Goal: Task Accomplishment & Management: Use online tool/utility

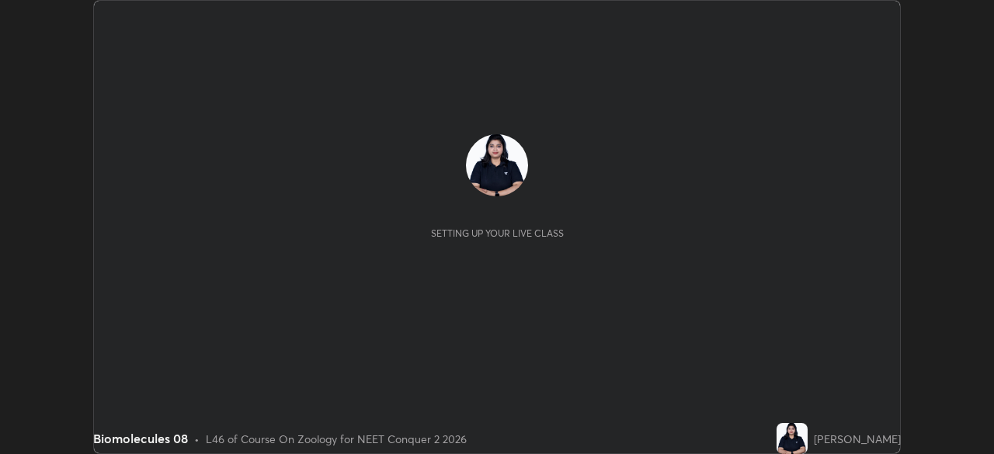
scroll to position [454, 993]
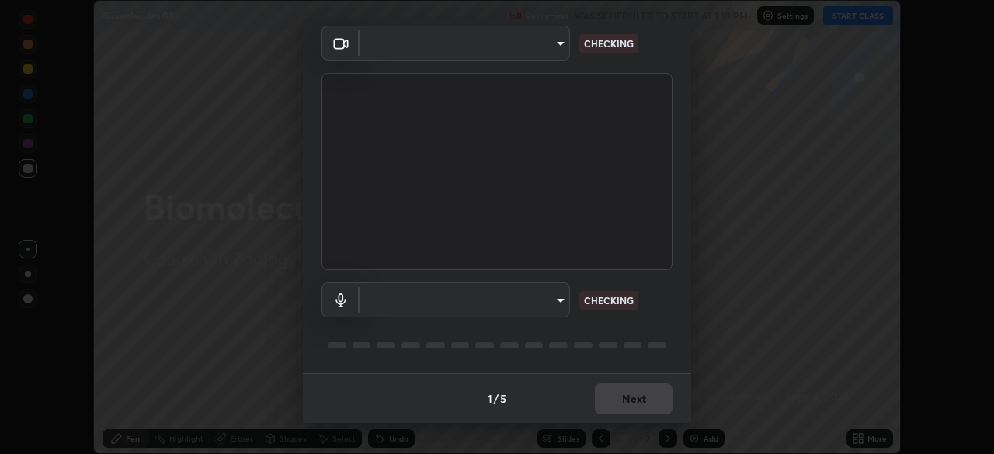
type input "b8f277cd8c291a0c7ed6159829793d80adb5f71bb500324d50d569f5a67401a8"
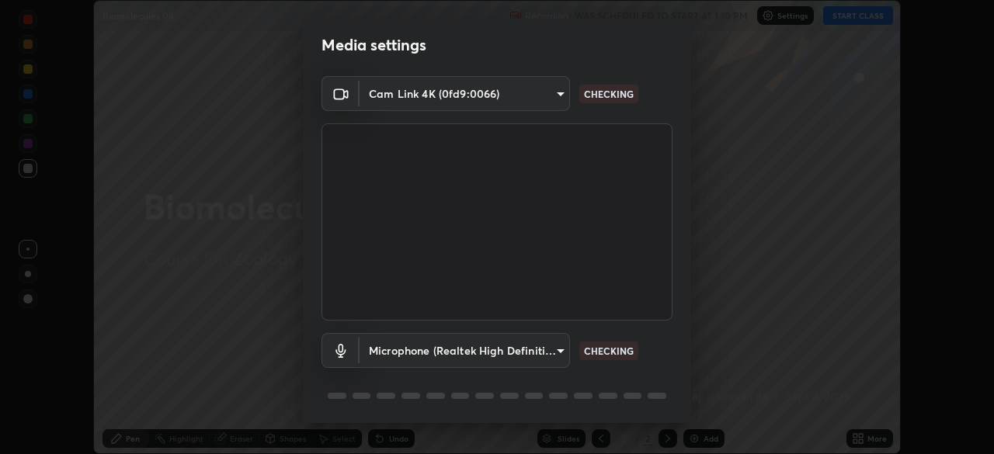
click at [562, 350] on body "Erase all Biomolecules 08 Recording WAS SCHEDULED TO START AT 1:10 PM Settings …" at bounding box center [497, 227] width 994 height 454
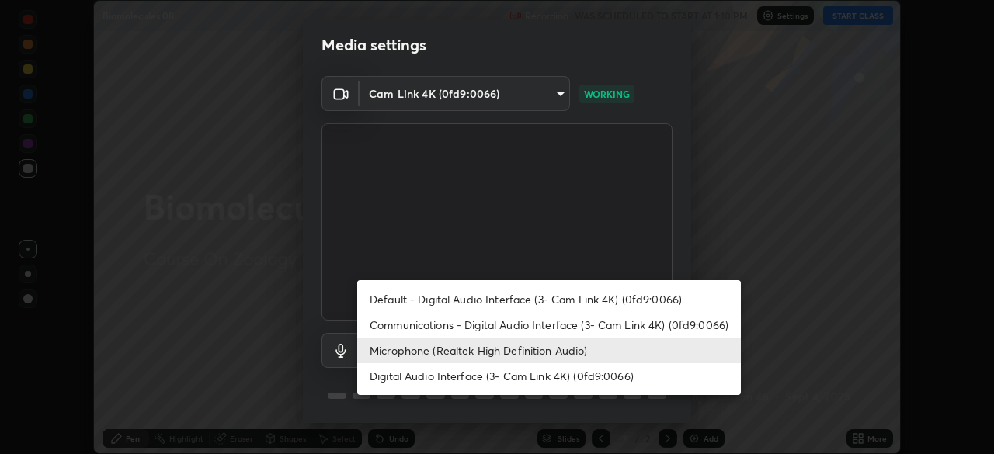
click at [565, 300] on li "Default - Digital Audio Interface (3- Cam Link 4K) (0fd9:0066)" at bounding box center [549, 300] width 384 height 26
type input "default"
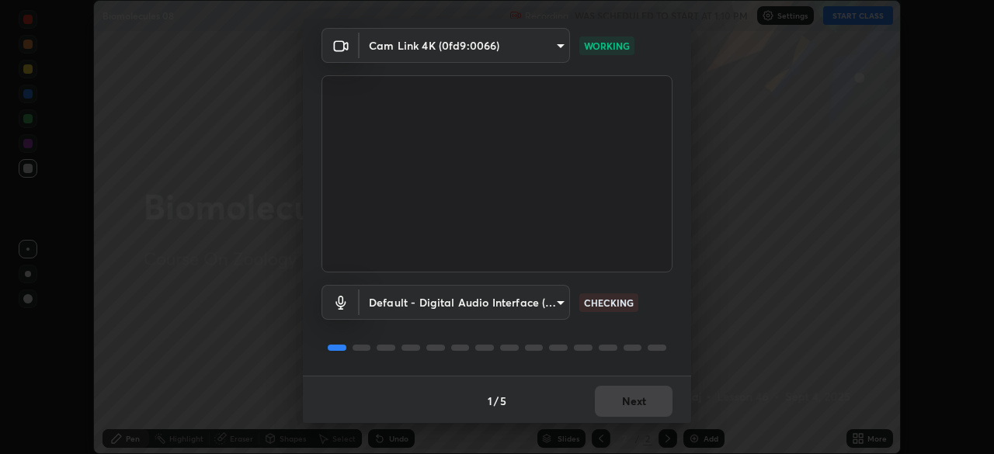
scroll to position [55, 0]
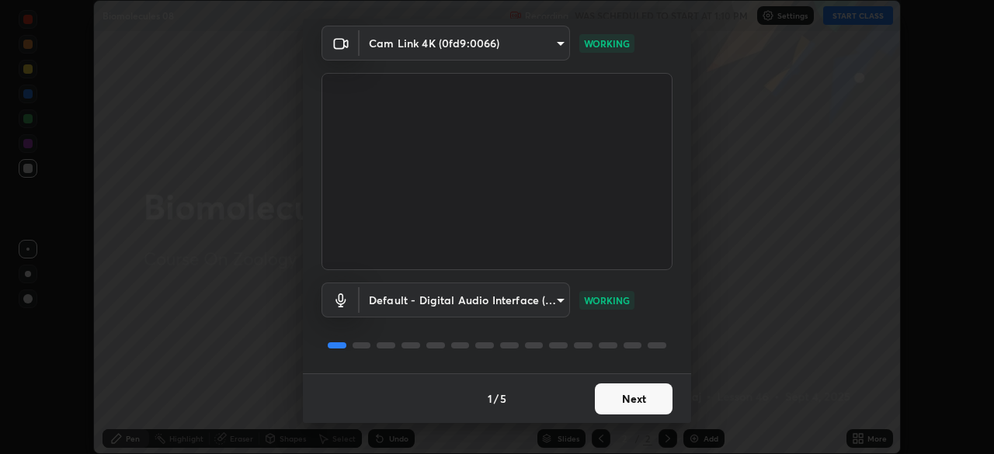
click at [622, 388] on button "Next" at bounding box center [634, 399] width 78 height 31
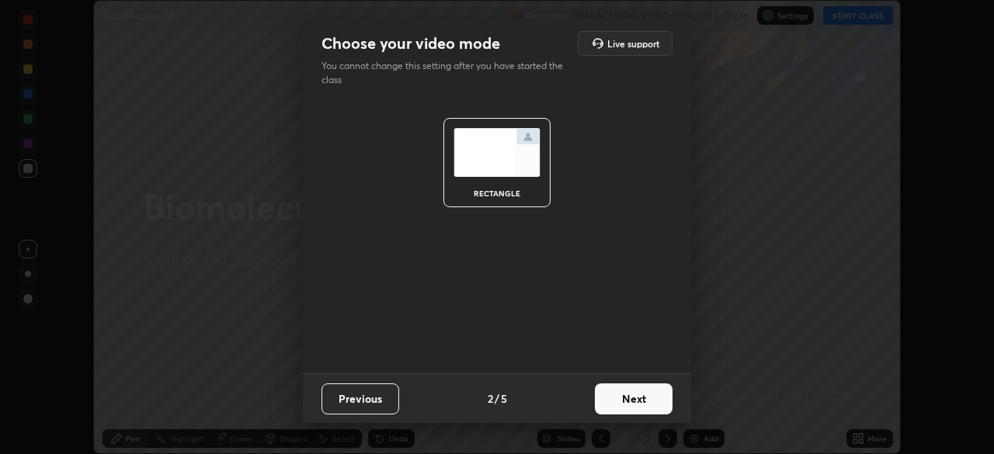
scroll to position [0, 0]
click at [637, 402] on button "Next" at bounding box center [634, 399] width 78 height 31
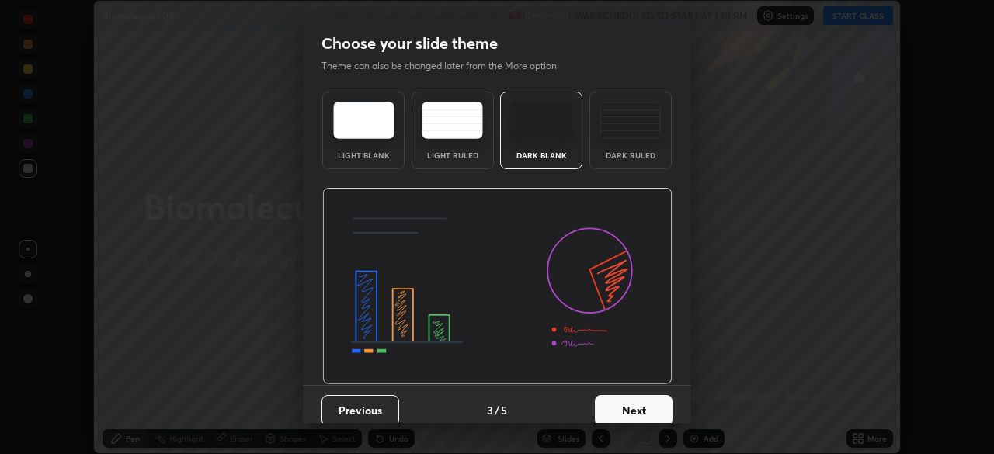
click at [640, 407] on button "Next" at bounding box center [634, 410] width 78 height 31
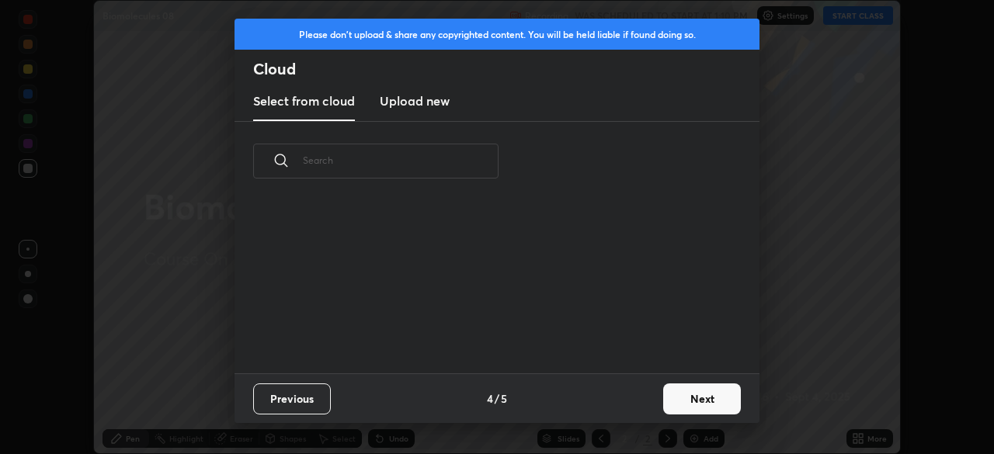
click at [639, 409] on div "Previous 4 / 5 Next" at bounding box center [497, 399] width 525 height 50
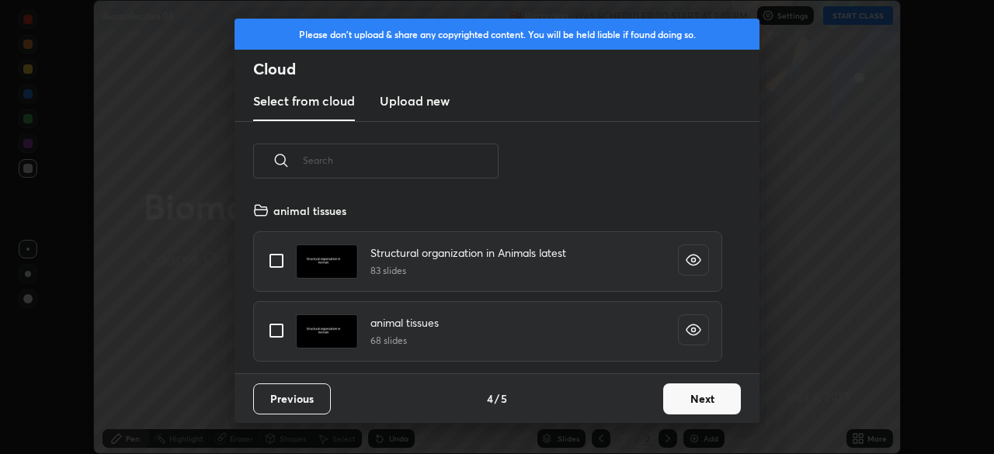
click at [678, 402] on button "Next" at bounding box center [702, 399] width 78 height 31
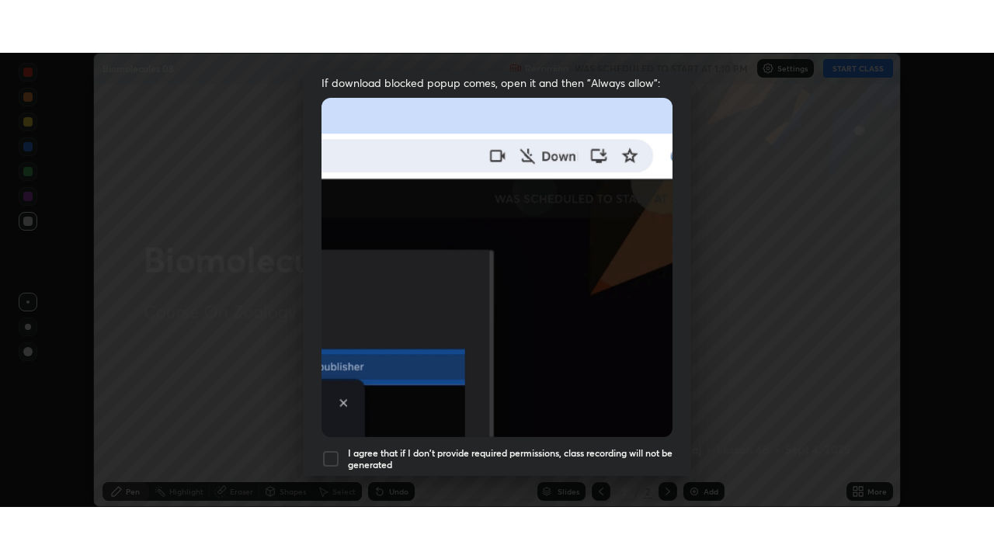
scroll to position [372, 0]
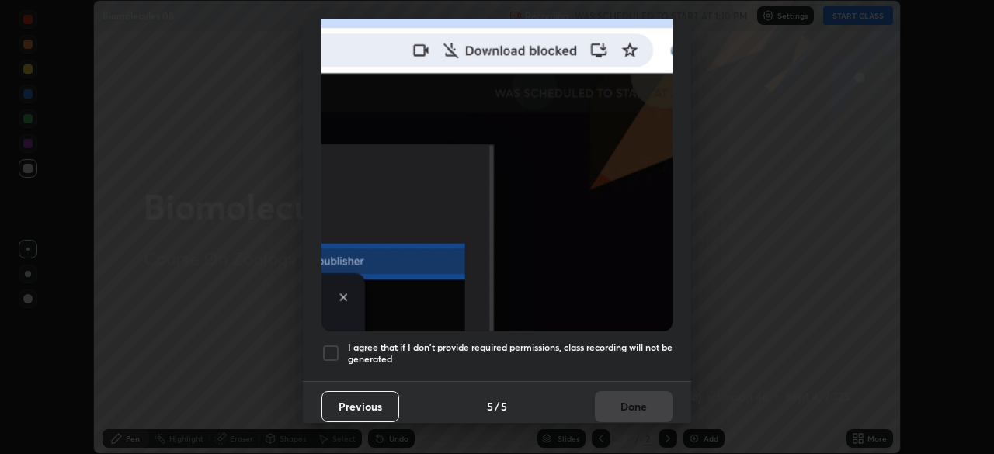
click at [332, 346] on div at bounding box center [331, 353] width 19 height 19
click at [647, 399] on button "Done" at bounding box center [634, 406] width 78 height 31
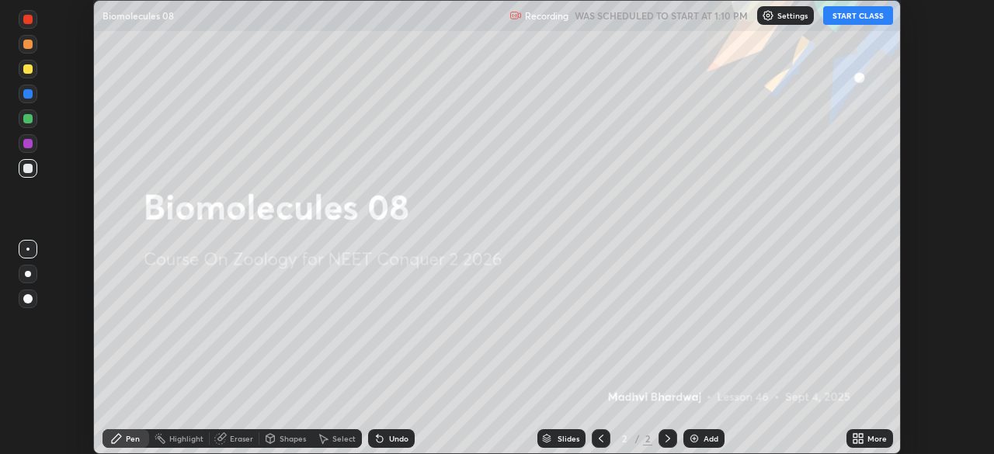
click at [855, 22] on button "START CLASS" at bounding box center [858, 15] width 70 height 19
click at [862, 436] on icon at bounding box center [861, 436] width 4 height 4
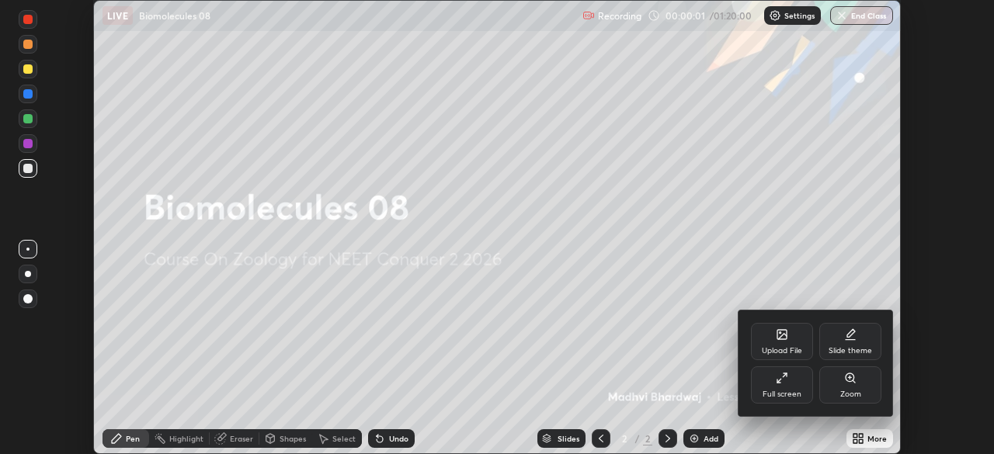
click at [783, 381] on icon at bounding box center [782, 378] width 12 height 12
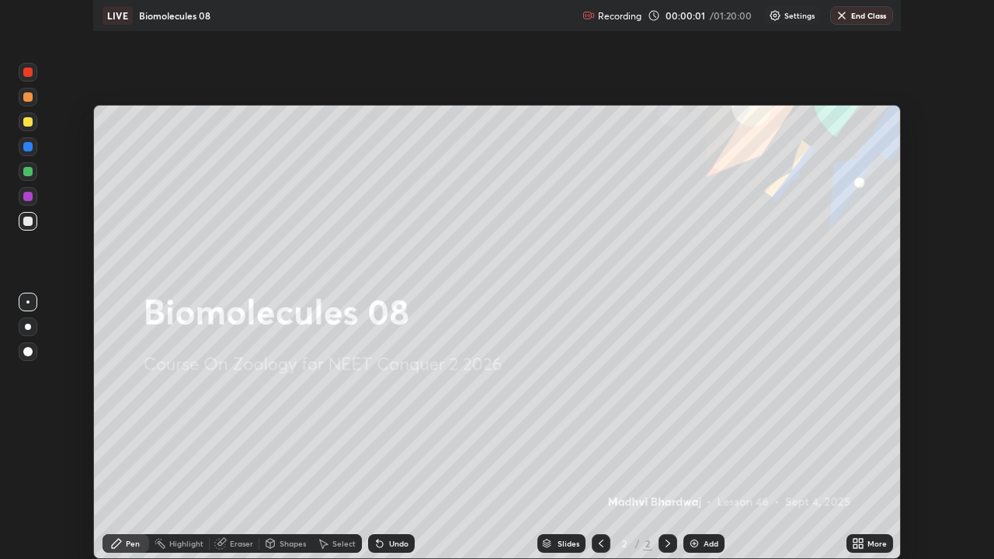
scroll to position [559, 994]
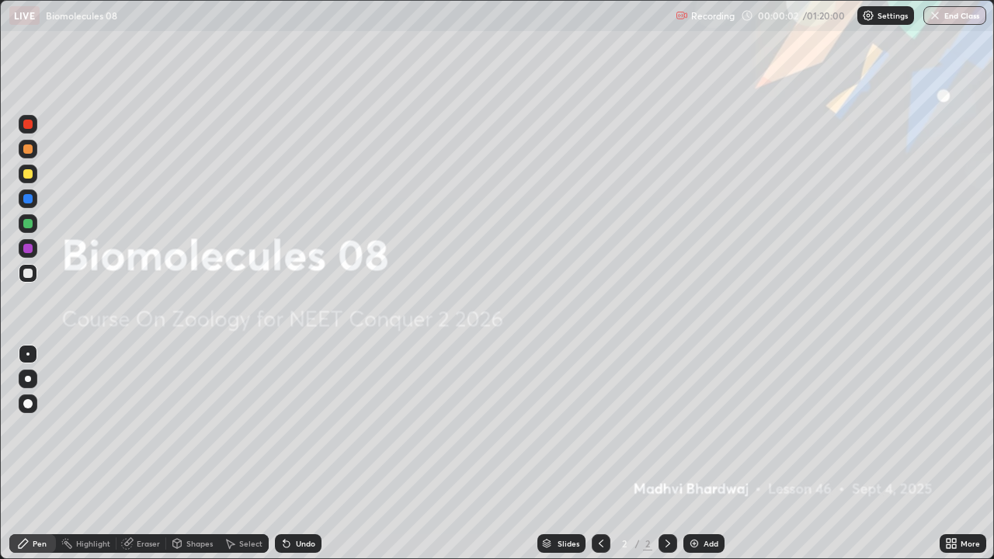
click at [714, 454] on div "Add" at bounding box center [711, 544] width 15 height 8
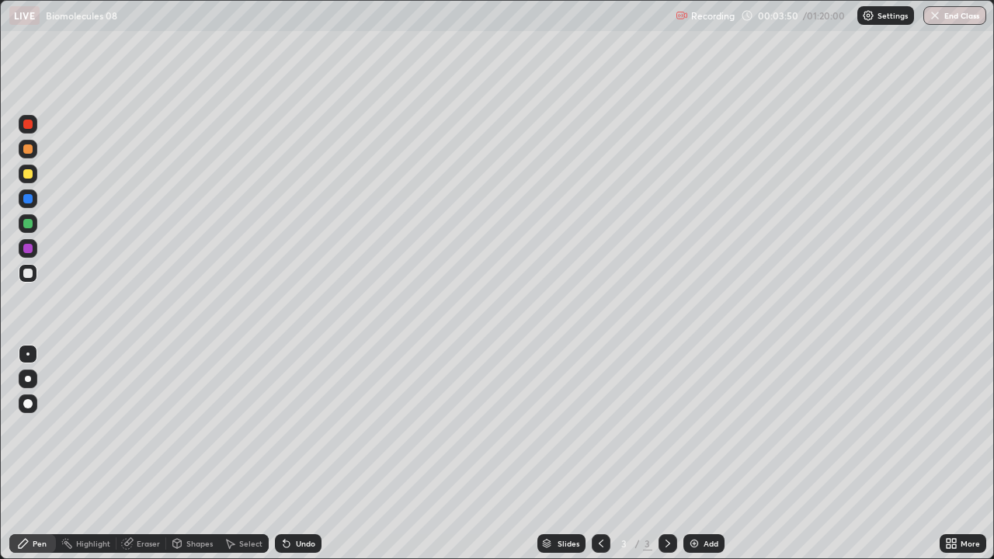
click at [27, 173] on div at bounding box center [27, 173] width 9 height 9
click at [37, 272] on div at bounding box center [28, 273] width 19 height 19
click at [719, 454] on div "Add" at bounding box center [704, 543] width 41 height 19
click at [32, 130] on div at bounding box center [28, 124] width 19 height 19
click at [33, 280] on div at bounding box center [28, 273] width 19 height 19
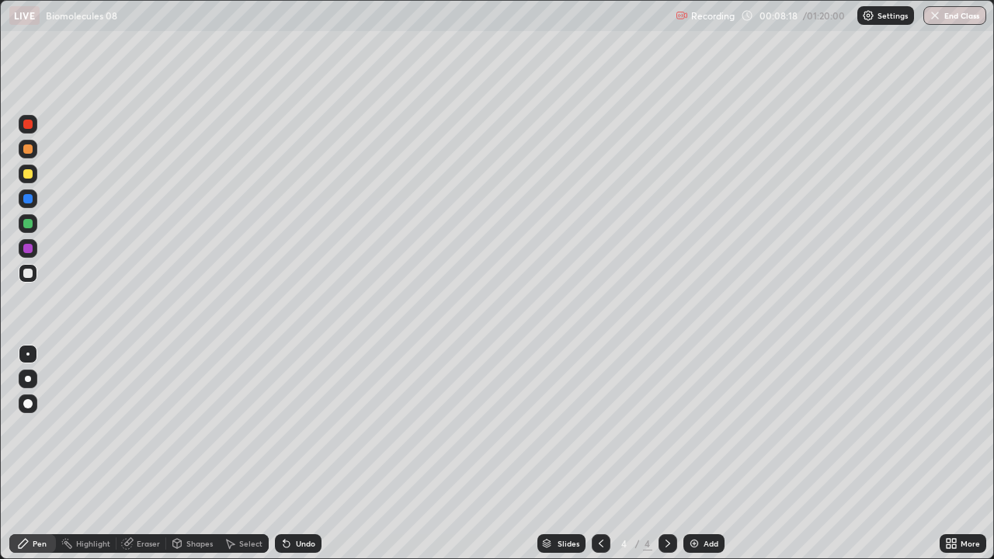
click at [317, 454] on div "Undo" at bounding box center [298, 543] width 47 height 19
click at [27, 176] on div at bounding box center [27, 173] width 9 height 9
click at [29, 251] on div at bounding box center [27, 248] width 9 height 9
click at [29, 224] on div at bounding box center [27, 223] width 9 height 9
click at [35, 178] on div at bounding box center [28, 174] width 19 height 19
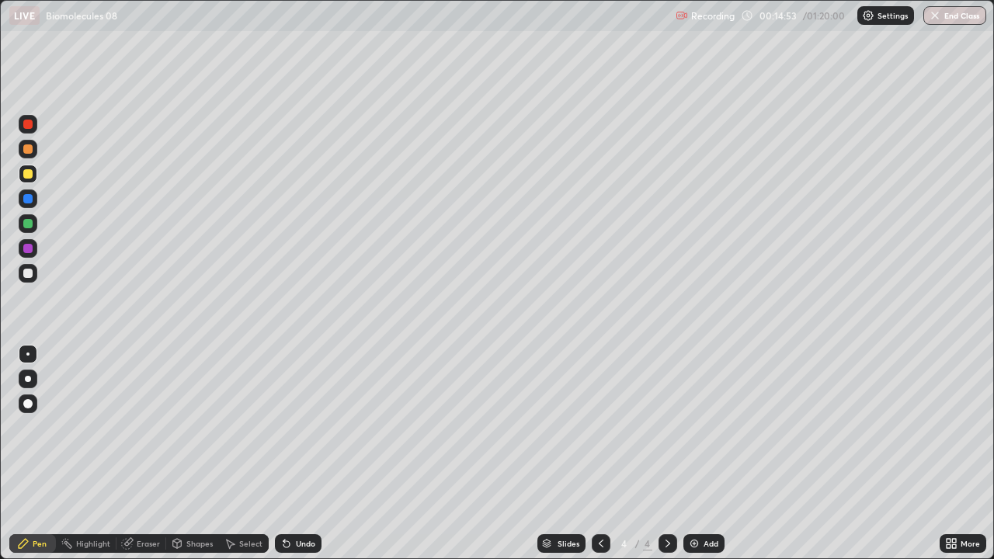
click at [24, 202] on div at bounding box center [27, 198] width 9 height 9
click at [32, 128] on div at bounding box center [28, 124] width 19 height 19
click at [31, 227] on div at bounding box center [27, 223] width 9 height 9
click at [36, 277] on div at bounding box center [28, 273] width 19 height 19
click at [36, 200] on div at bounding box center [28, 199] width 19 height 19
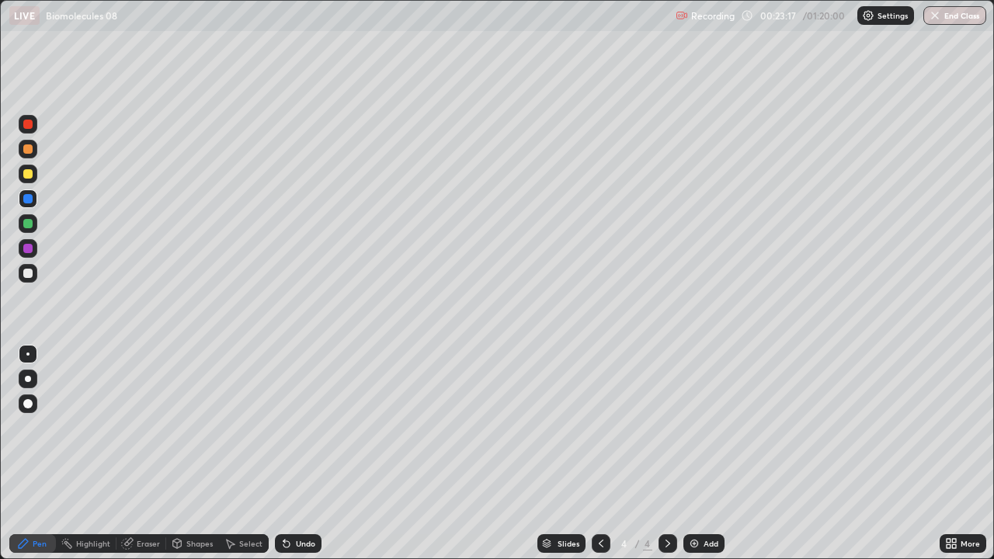
click at [713, 454] on div "Add" at bounding box center [704, 543] width 41 height 19
click at [32, 276] on div at bounding box center [27, 273] width 9 height 9
click at [37, 269] on div at bounding box center [28, 273] width 19 height 19
click at [33, 226] on div at bounding box center [28, 223] width 19 height 19
click at [35, 276] on div at bounding box center [28, 273] width 19 height 19
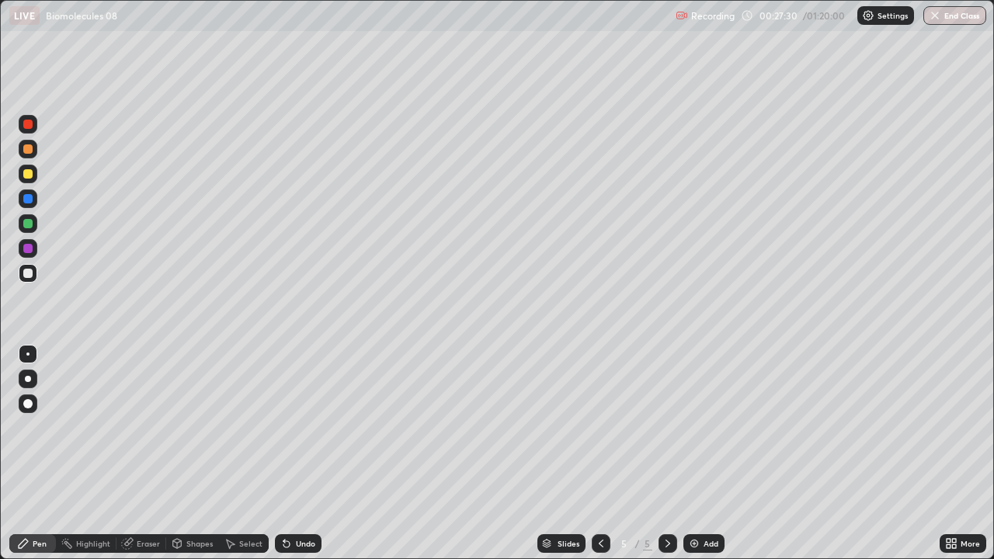
click at [714, 454] on div "Add" at bounding box center [704, 543] width 41 height 19
click at [34, 172] on div at bounding box center [28, 174] width 19 height 19
click at [29, 273] on div at bounding box center [27, 273] width 9 height 9
click at [301, 454] on div "Undo" at bounding box center [305, 544] width 19 height 8
click at [307, 454] on div "Undo" at bounding box center [305, 544] width 19 height 8
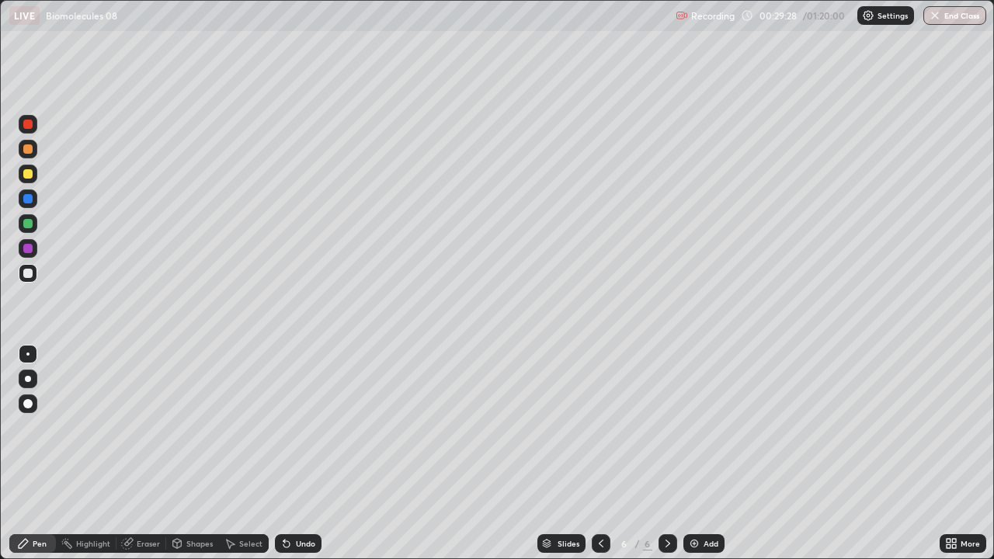
click at [304, 454] on div "Undo" at bounding box center [305, 544] width 19 height 8
click at [722, 454] on div "Add" at bounding box center [704, 543] width 41 height 19
click at [29, 175] on div at bounding box center [27, 173] width 9 height 9
click at [33, 277] on div at bounding box center [28, 273] width 19 height 19
click at [33, 176] on div at bounding box center [28, 174] width 19 height 19
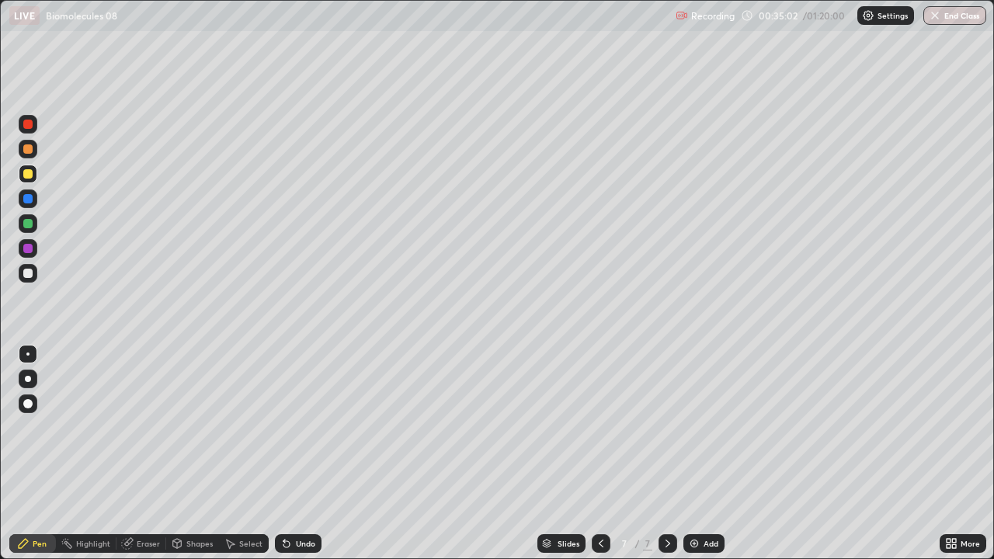
click at [302, 454] on div "Undo" at bounding box center [305, 544] width 19 height 8
click at [317, 454] on div "Undo" at bounding box center [298, 543] width 47 height 19
click at [35, 276] on div at bounding box center [28, 273] width 19 height 19
click at [722, 454] on div "Add" at bounding box center [704, 543] width 41 height 19
click at [36, 179] on div at bounding box center [28, 174] width 19 height 19
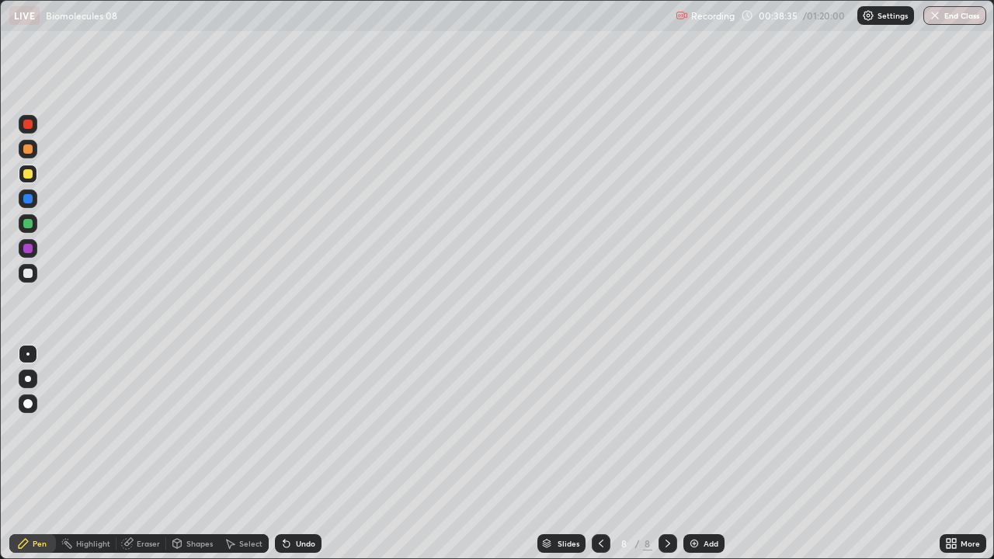
click at [319, 454] on div "Undo" at bounding box center [298, 543] width 47 height 19
click at [310, 454] on div "Undo" at bounding box center [305, 544] width 19 height 8
click at [316, 454] on div "Undo" at bounding box center [298, 543] width 47 height 19
click at [708, 454] on div "Add" at bounding box center [704, 543] width 41 height 19
click at [600, 454] on icon at bounding box center [601, 543] width 12 height 12
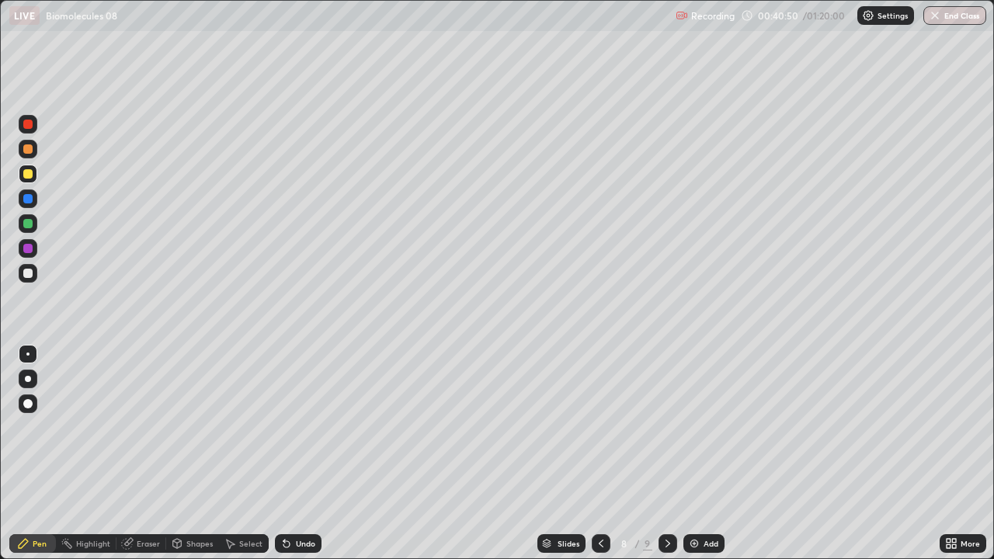
click at [666, 454] on icon at bounding box center [668, 543] width 12 height 12
click at [34, 275] on div at bounding box center [28, 273] width 19 height 19
click at [29, 224] on div at bounding box center [27, 223] width 9 height 9
click at [35, 173] on div at bounding box center [28, 174] width 19 height 19
click at [29, 273] on div at bounding box center [27, 273] width 9 height 9
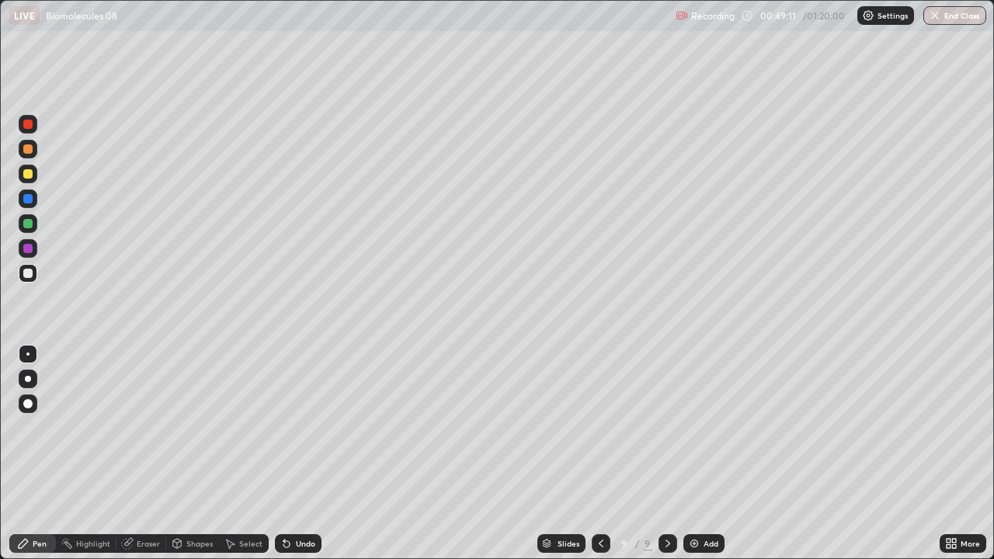
click at [33, 177] on div at bounding box center [28, 174] width 19 height 19
click at [36, 279] on div at bounding box center [28, 273] width 19 height 19
click at [33, 200] on div at bounding box center [28, 199] width 19 height 19
click at [704, 454] on div "Add" at bounding box center [711, 544] width 15 height 8
click at [35, 270] on div at bounding box center [28, 273] width 19 height 19
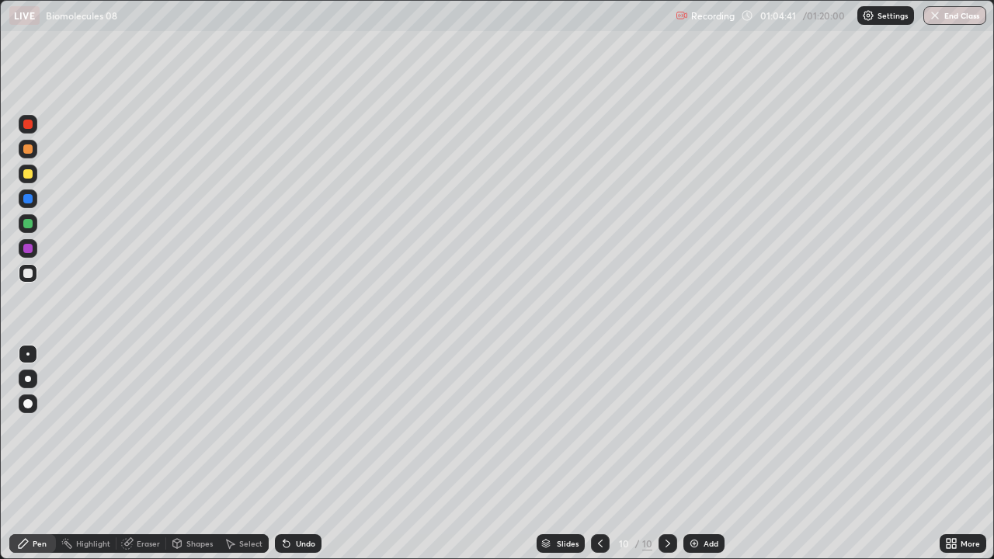
click at [314, 454] on div "Undo" at bounding box center [298, 543] width 47 height 19
click at [714, 454] on div "Add" at bounding box center [711, 544] width 15 height 8
click at [722, 454] on div "Add" at bounding box center [704, 543] width 41 height 19
click at [30, 173] on div at bounding box center [27, 173] width 9 height 9
click at [33, 277] on div at bounding box center [28, 273] width 19 height 19
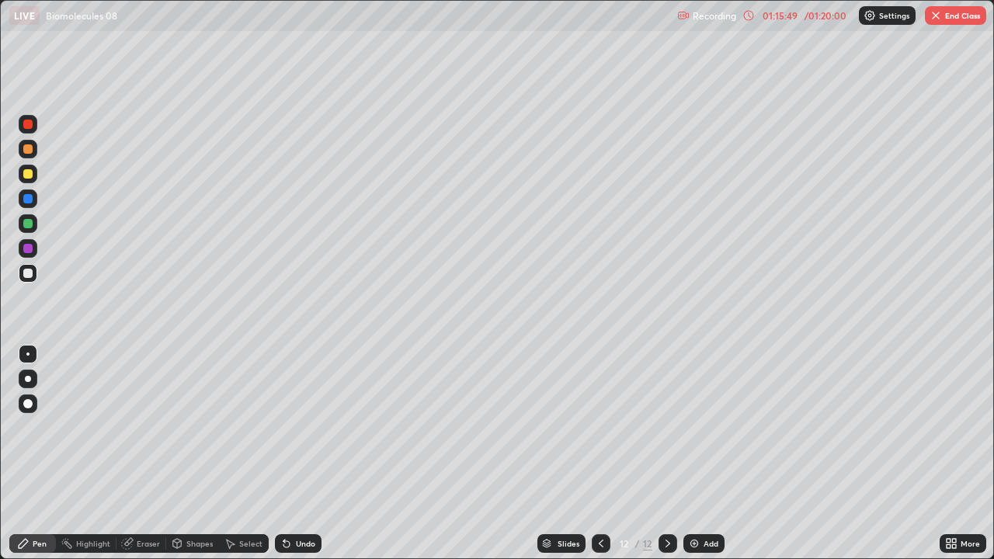
click at [721, 454] on div "Add" at bounding box center [704, 543] width 41 height 19
click at [945, 22] on button "End Class" at bounding box center [955, 15] width 61 height 19
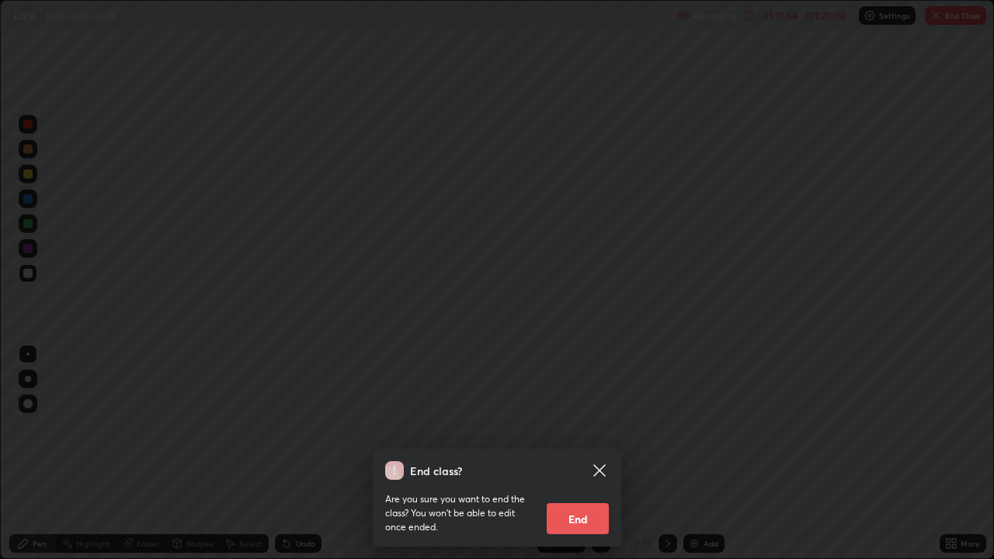
click at [574, 454] on button "End" at bounding box center [578, 518] width 62 height 31
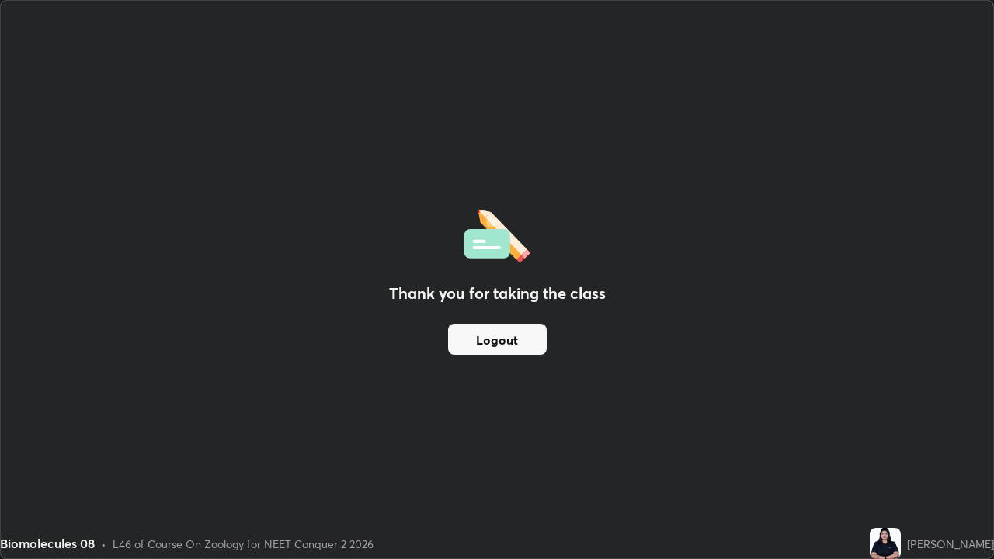
click at [522, 341] on button "Logout" at bounding box center [497, 339] width 99 height 31
click at [522, 337] on button "Logout" at bounding box center [497, 339] width 99 height 31
click at [527, 336] on button "Logout" at bounding box center [497, 339] width 99 height 31
